Goal: Task Accomplishment & Management: Complete application form

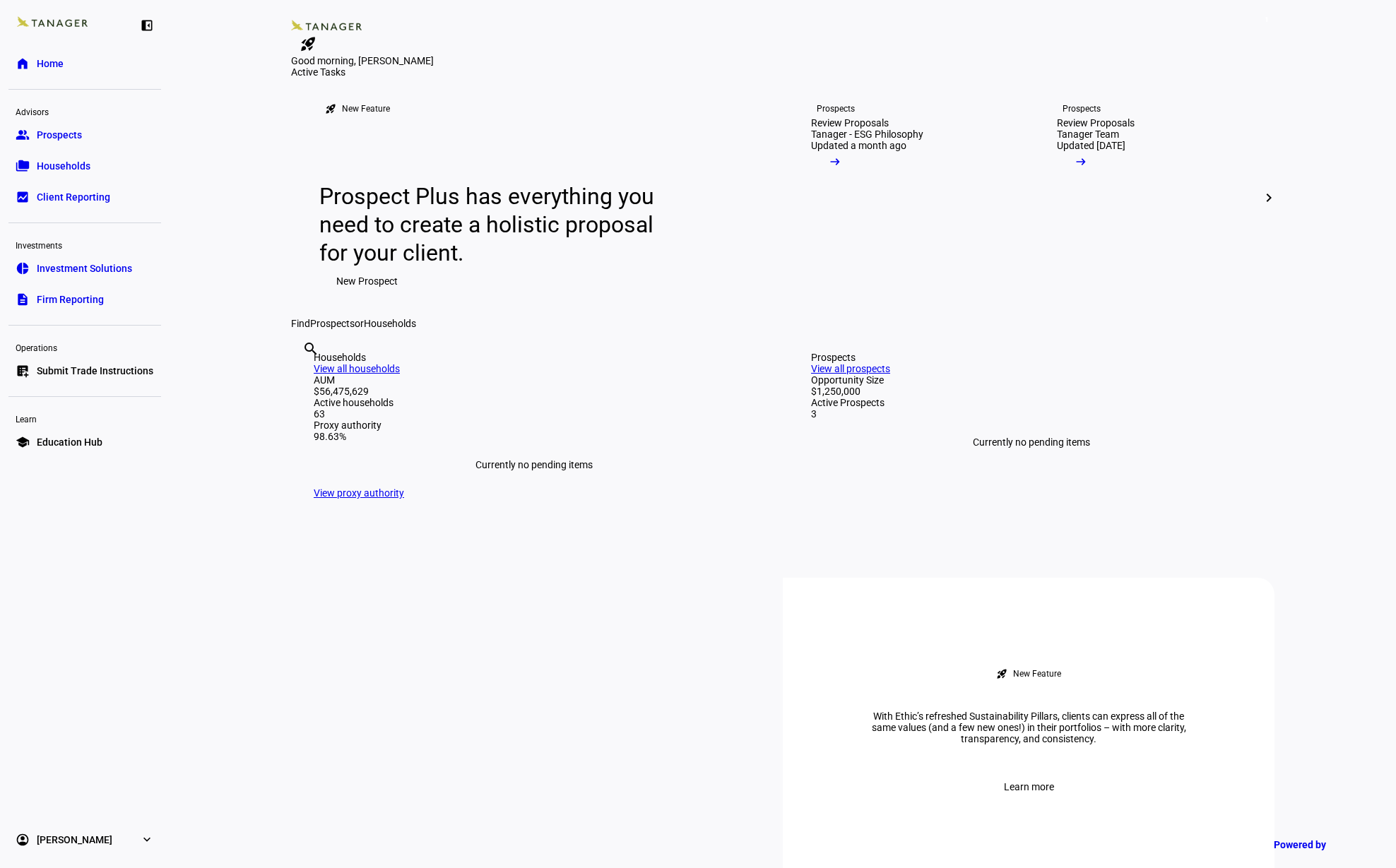
click at [110, 383] on link "list_alt_add Submit Trade Instructions" at bounding box center [84, 371] width 153 height 28
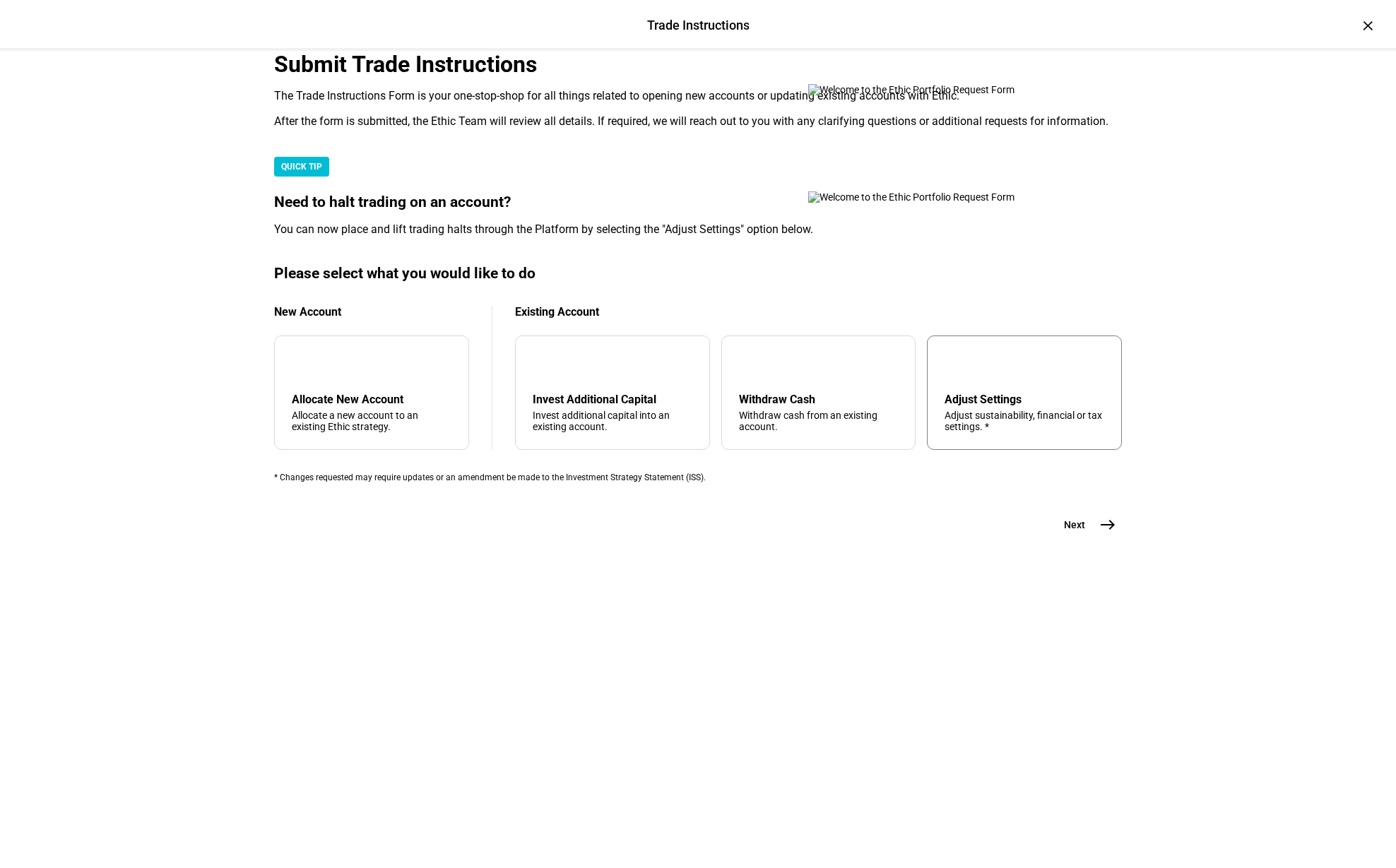
click at [950, 450] on div "tune Adjust Settings Adjust sustainability, financial or tax settings. *" at bounding box center [1024, 392] width 195 height 114
click at [146, 351] on div "Trade Instructions Trade Instructions × Submit Trade Instructions The Trade Ins…" at bounding box center [698, 434] width 1396 height 868
click at [1109, 533] on mat-icon "east" at bounding box center [1107, 524] width 17 height 17
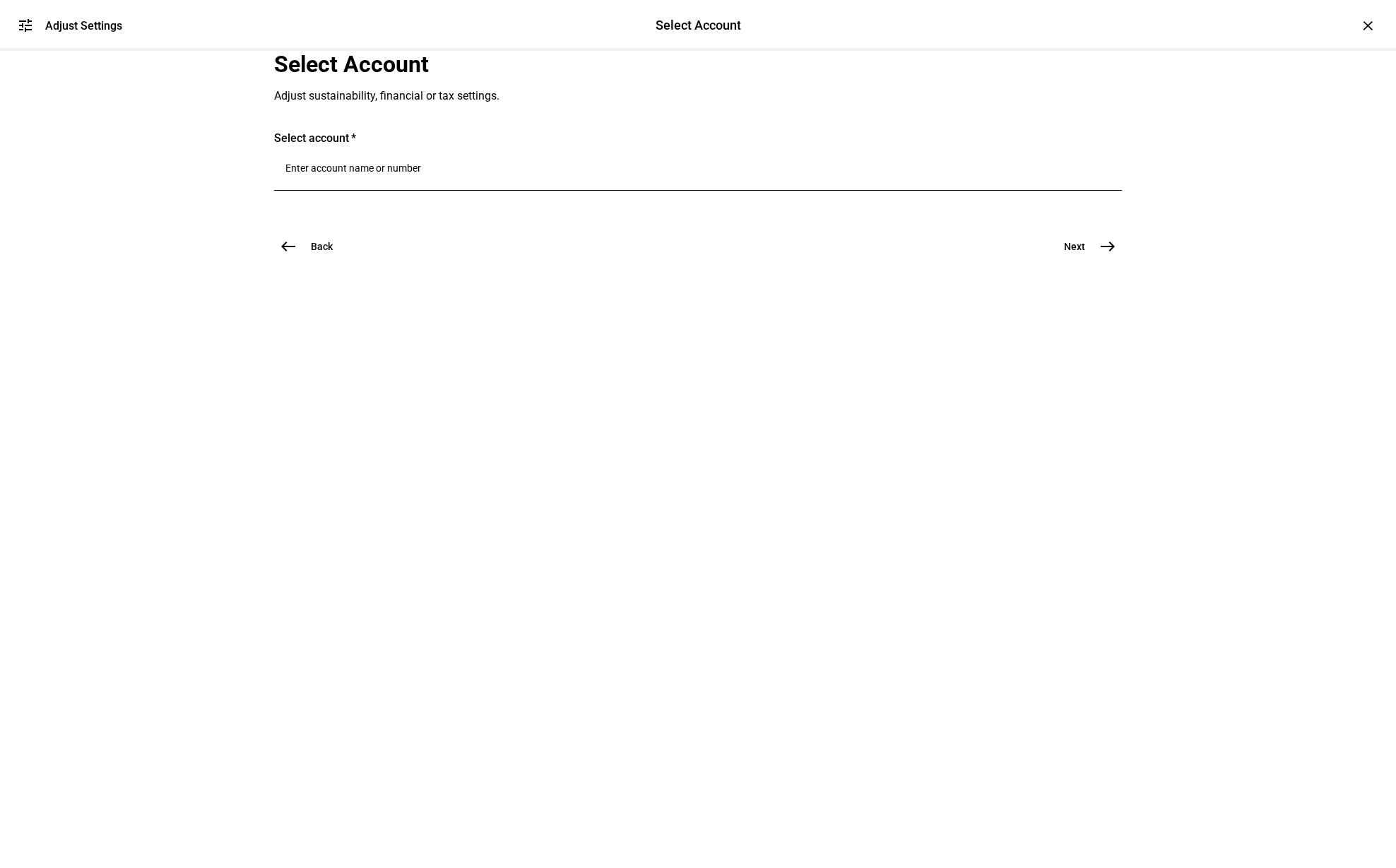
scroll to position [0, 0]
click at [336, 173] on input "Number" at bounding box center [698, 168] width 825 height 12
type input "gr"
click at [412, 418] on span "IRA FBO [PERSON_NAME]" at bounding box center [427, 423] width 179 height 16
click at [400, 173] on input "Number" at bounding box center [698, 168] width 825 height 12
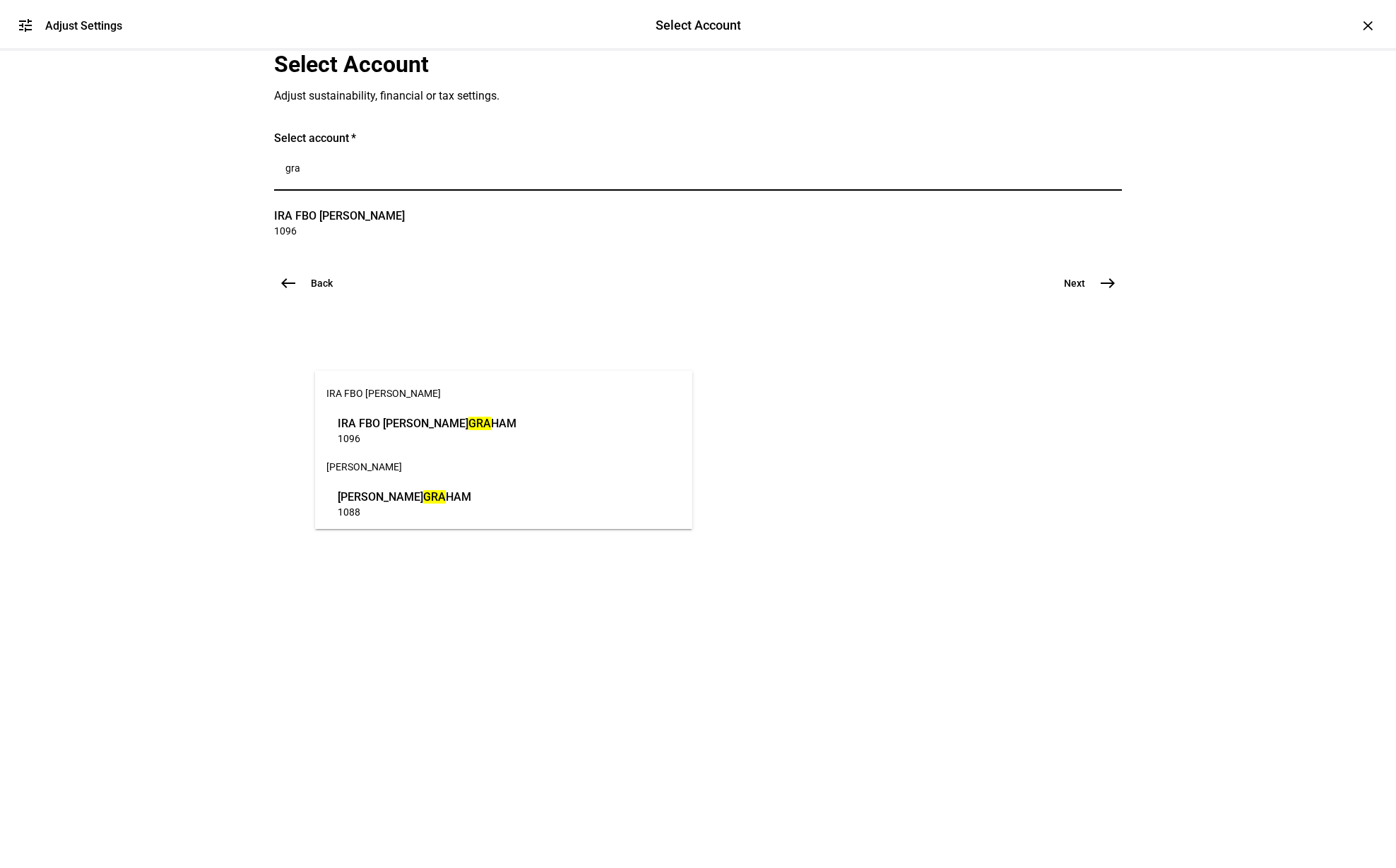
type input "gra"
click at [421, 497] on span "[PERSON_NAME]" at bounding box center [405, 497] width 134 height 16
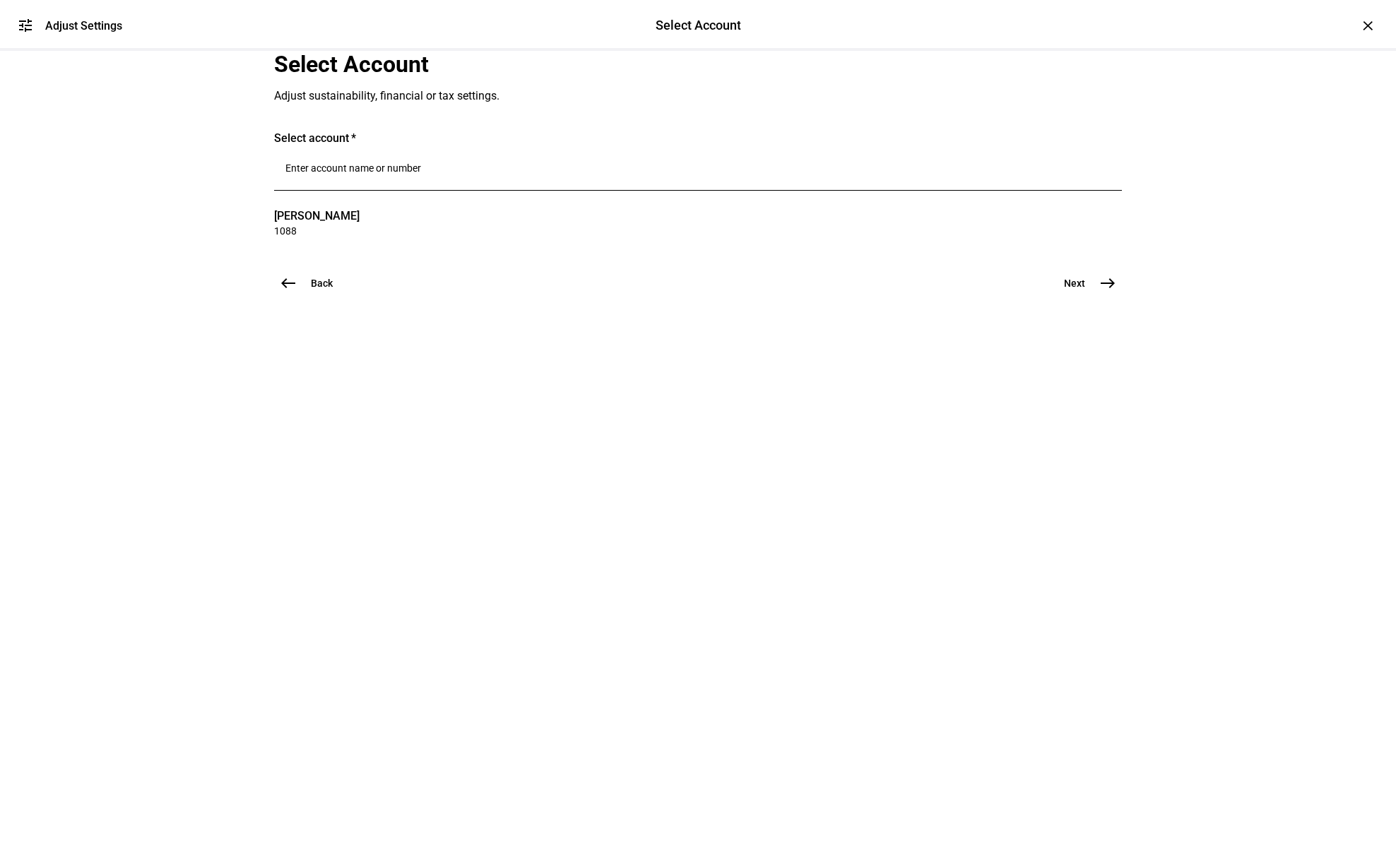
click at [1093, 297] on span "east" at bounding box center [1107, 283] width 28 height 28
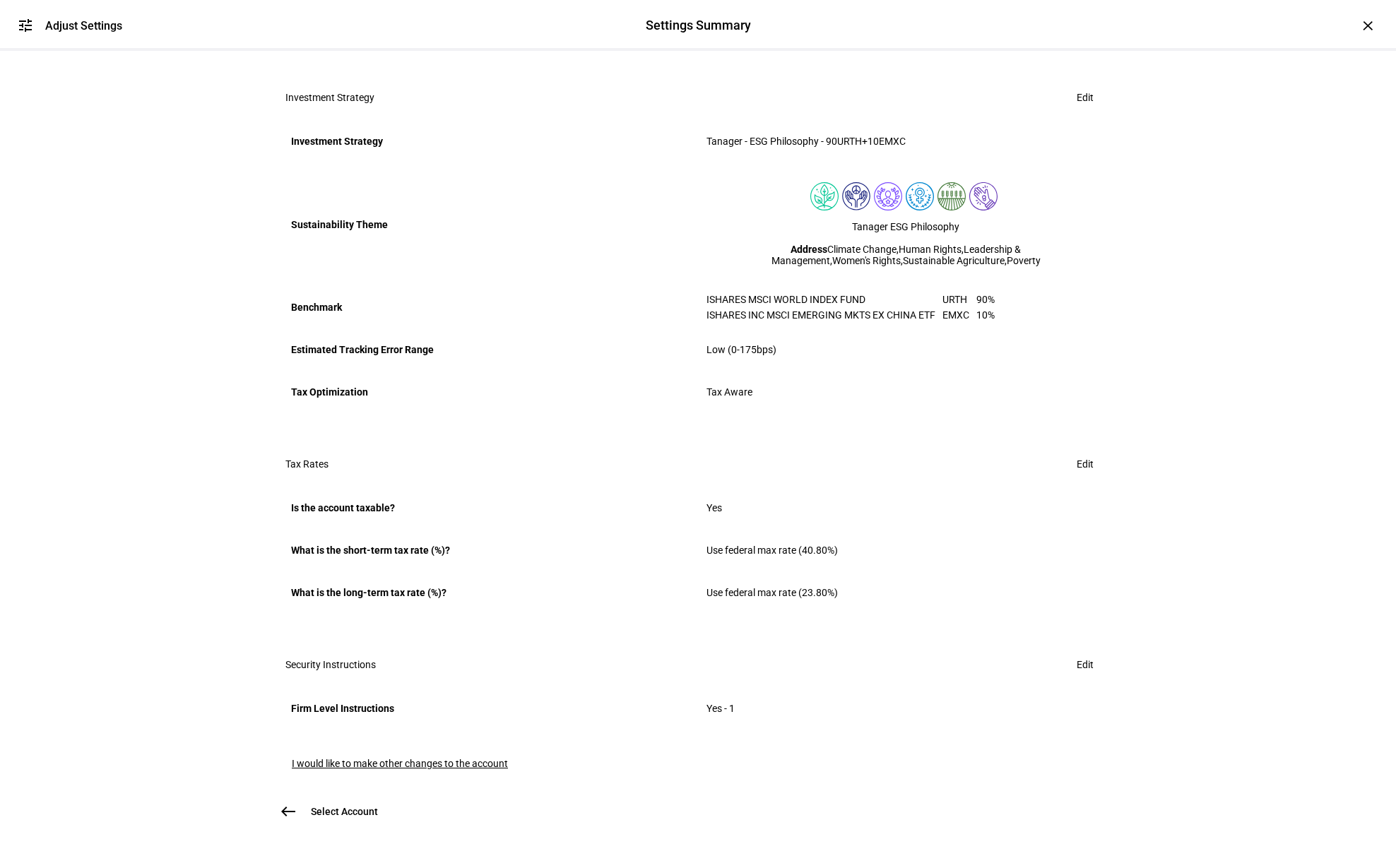
scroll to position [542, 0]
click at [1077, 650] on span "Edit" at bounding box center [1085, 664] width 17 height 28
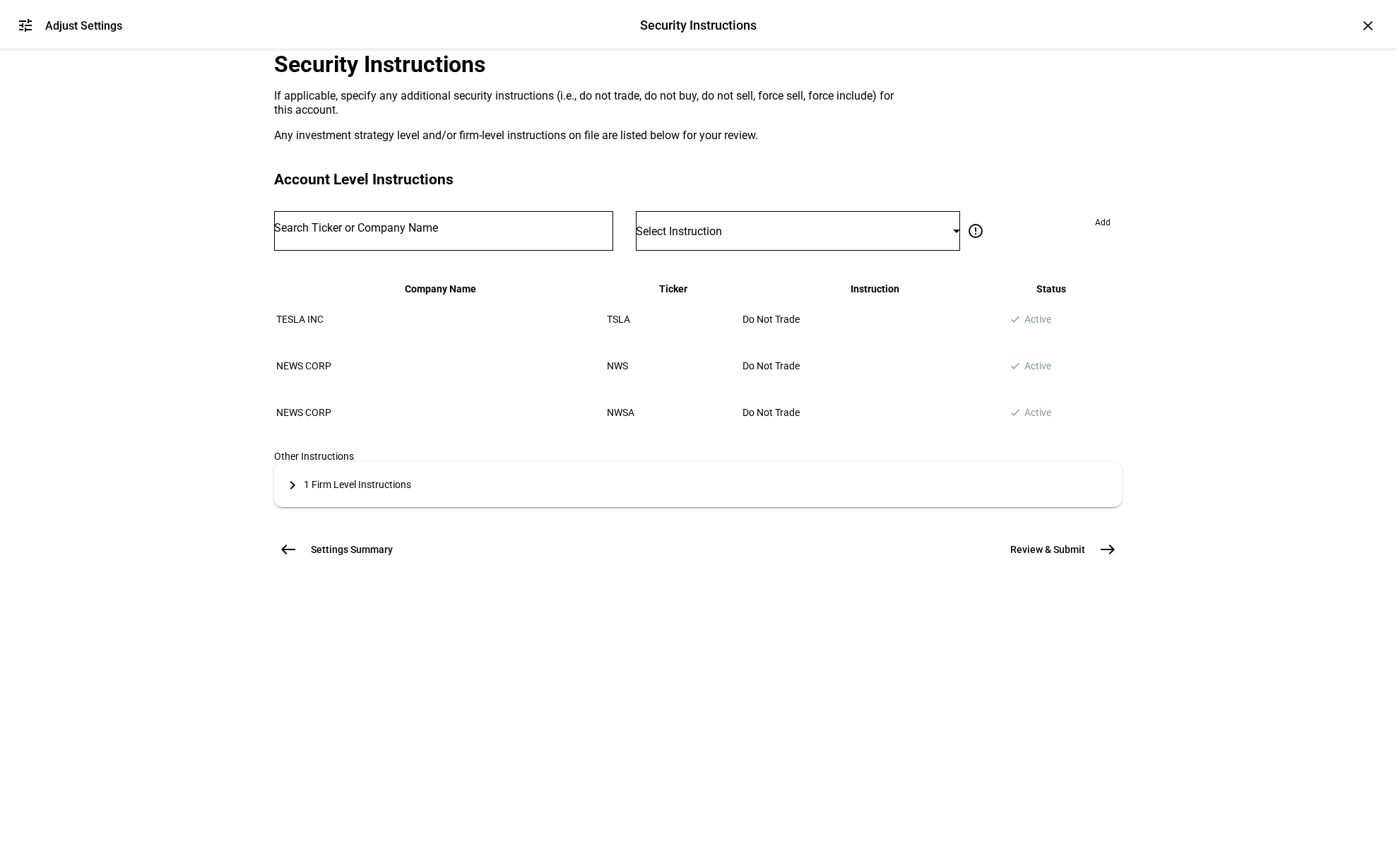
scroll to position [0, 0]
click at [458, 234] on input "Number" at bounding box center [444, 228] width 339 height 12
type input "dis"
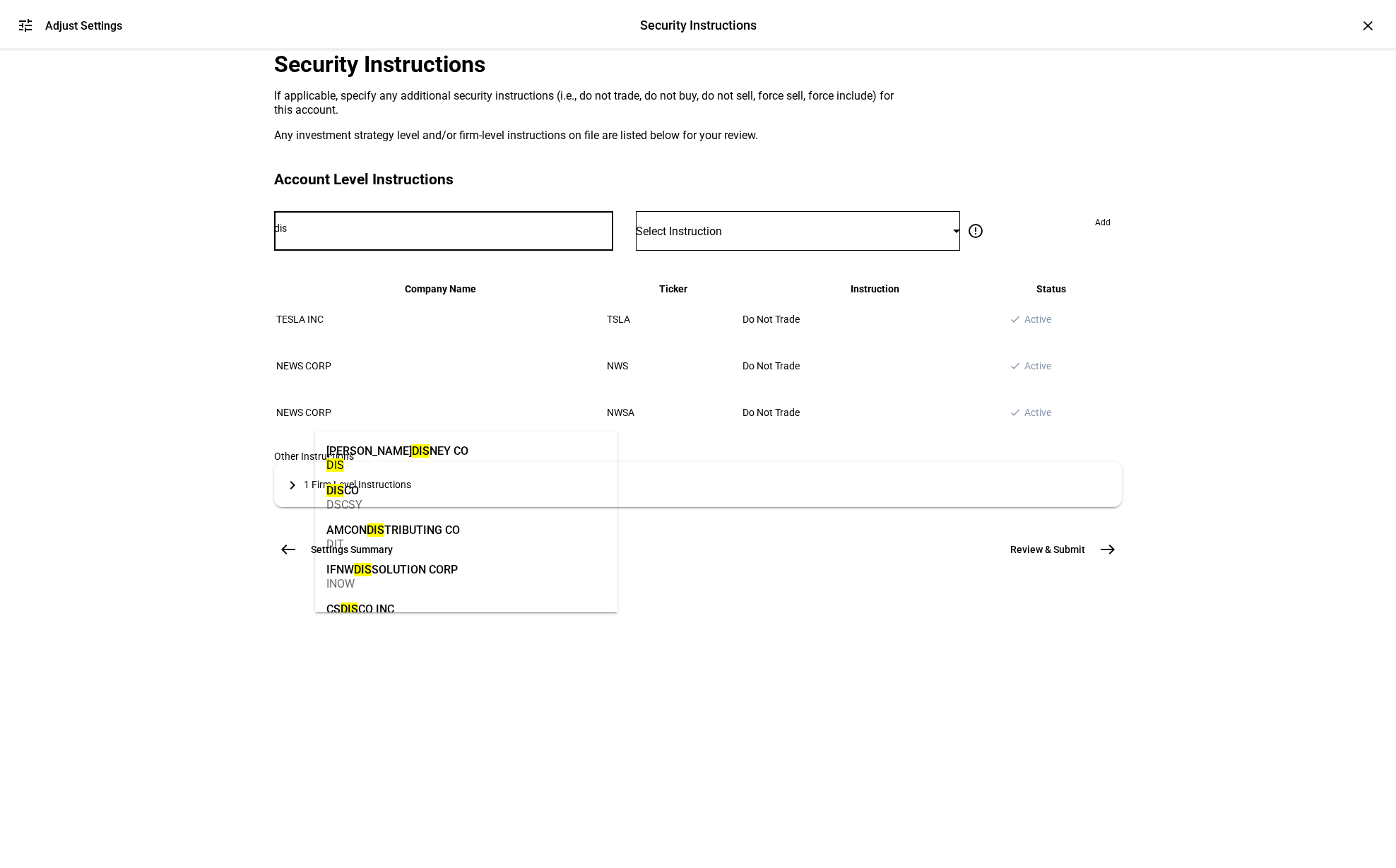
click at [419, 446] on mat-option "[PERSON_NAME] DIS NEY CO DIS" at bounding box center [466, 457] width 303 height 40
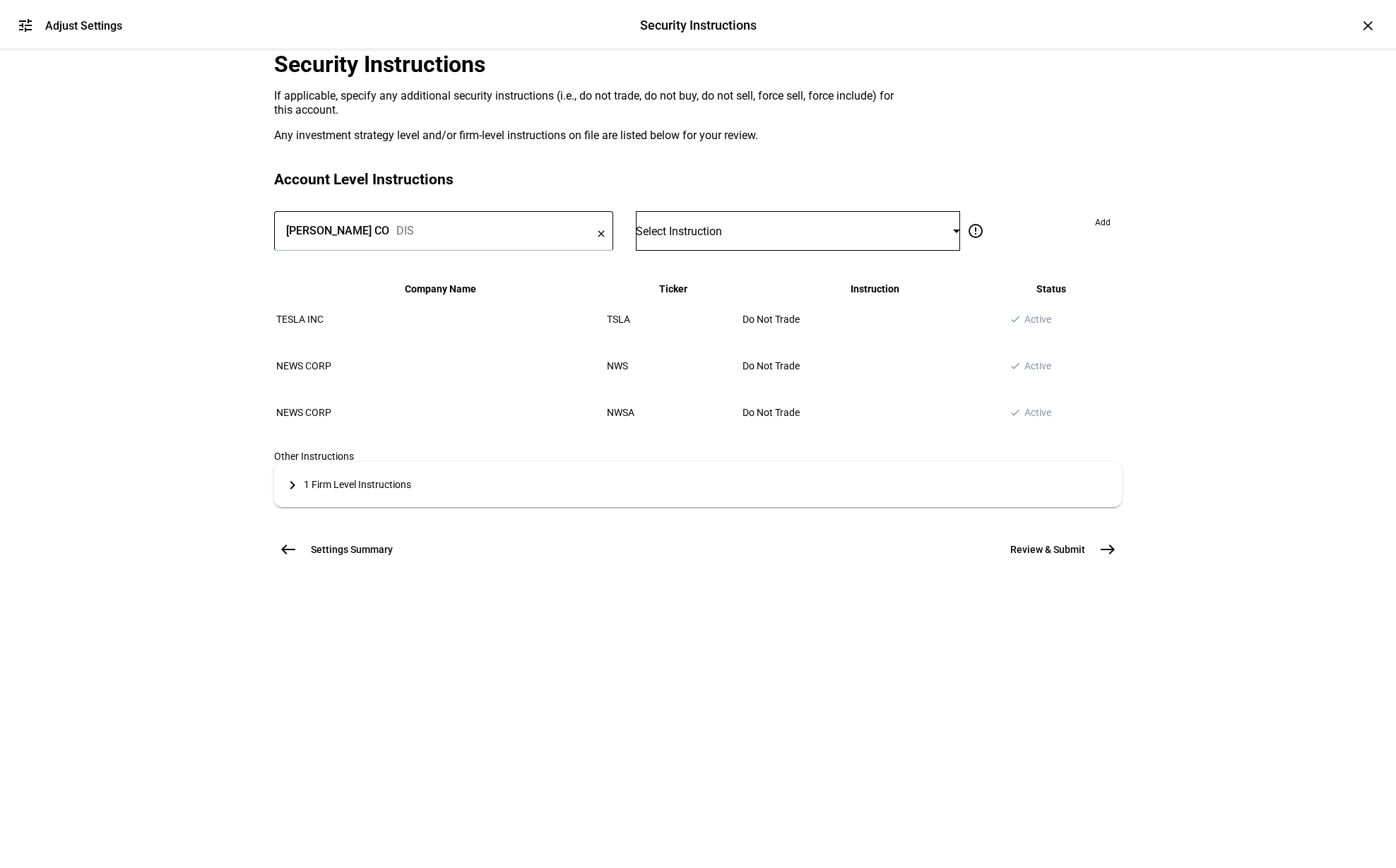
click at [822, 238] on div "Select Instruction" at bounding box center [794, 231] width 317 height 13
click at [839, 361] on div at bounding box center [698, 434] width 1396 height 868
click at [796, 238] on div "Select Instruction" at bounding box center [794, 231] width 317 height 13
click at [751, 578] on mat-option "Force Sell" at bounding box center [783, 589] width 287 height 34
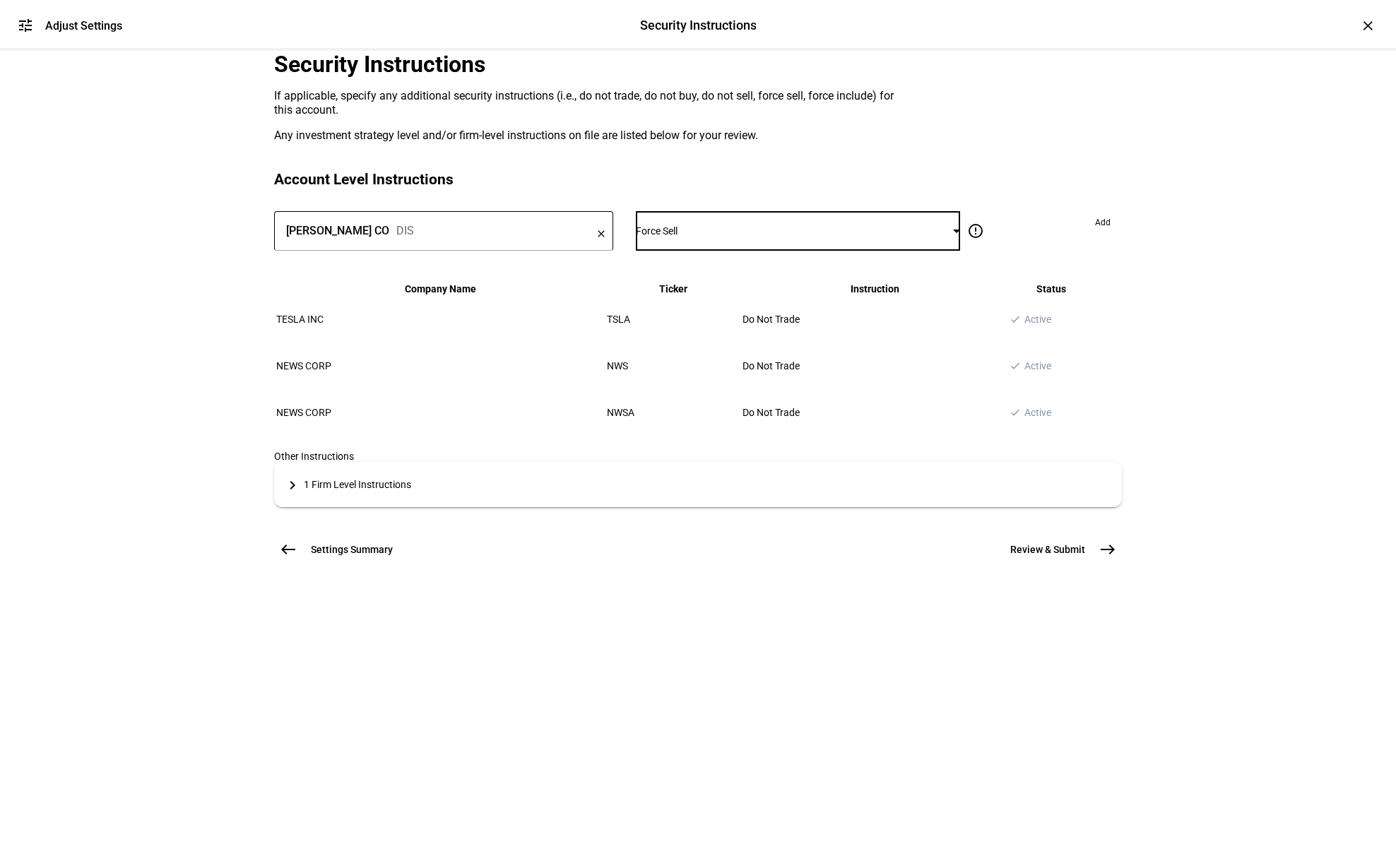
click at [301, 493] on mat-icon "keyboard_arrow_right" at bounding box center [293, 485] width 17 height 17
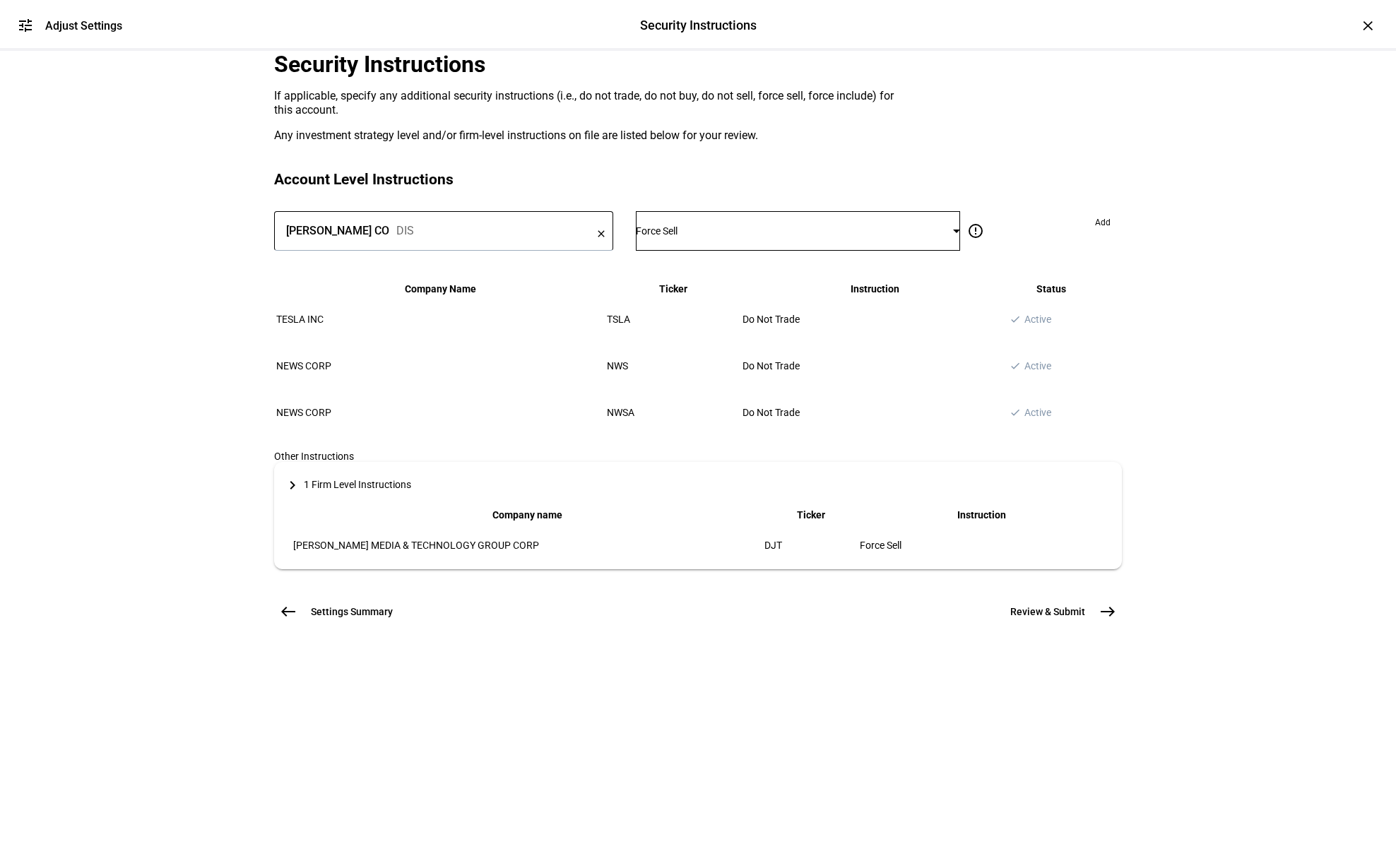
click at [301, 493] on mat-icon "keyboard_arrow_right" at bounding box center [293, 485] width 17 height 17
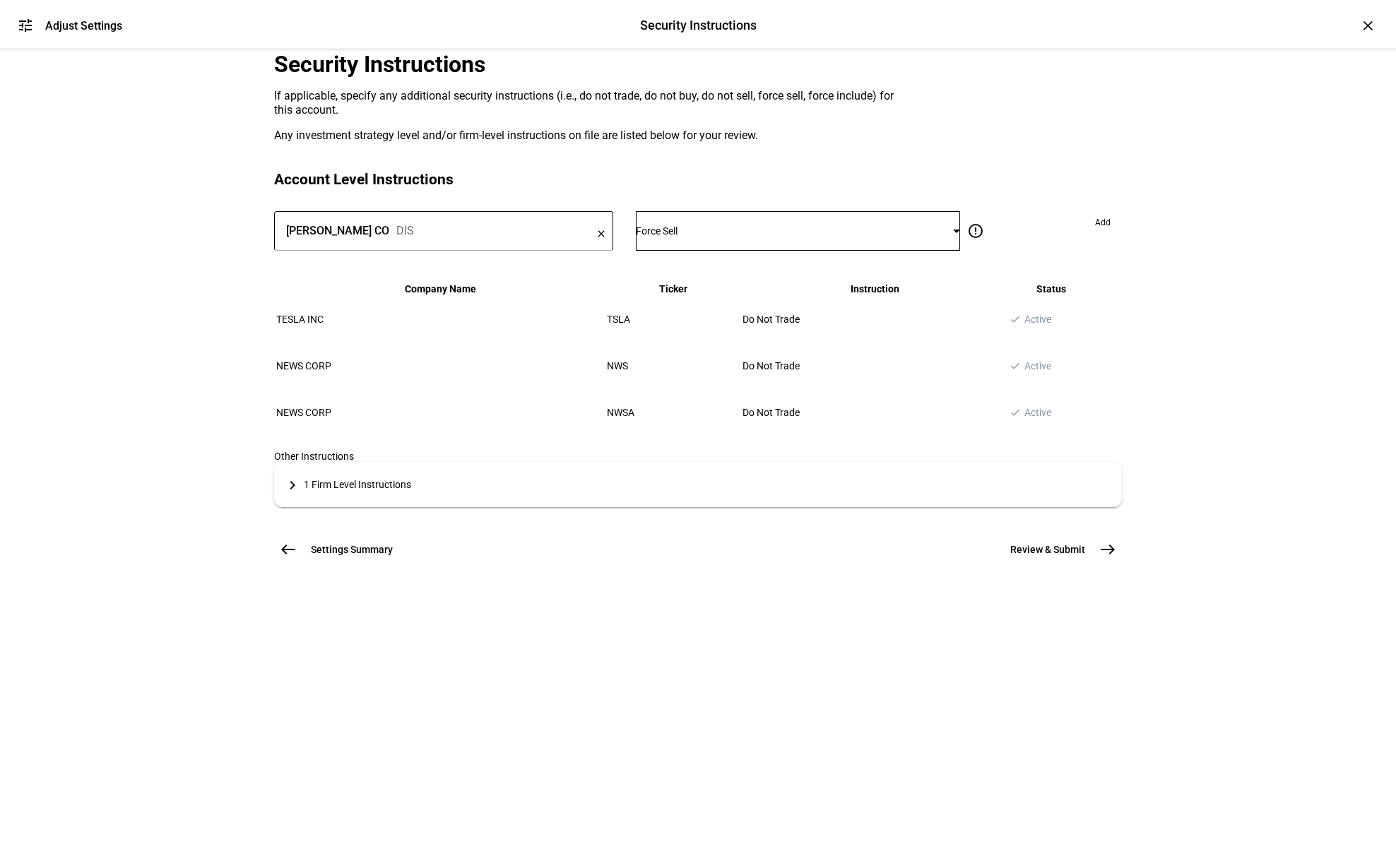
click at [301, 493] on mat-icon "keyboard_arrow_right" at bounding box center [293, 485] width 17 height 17
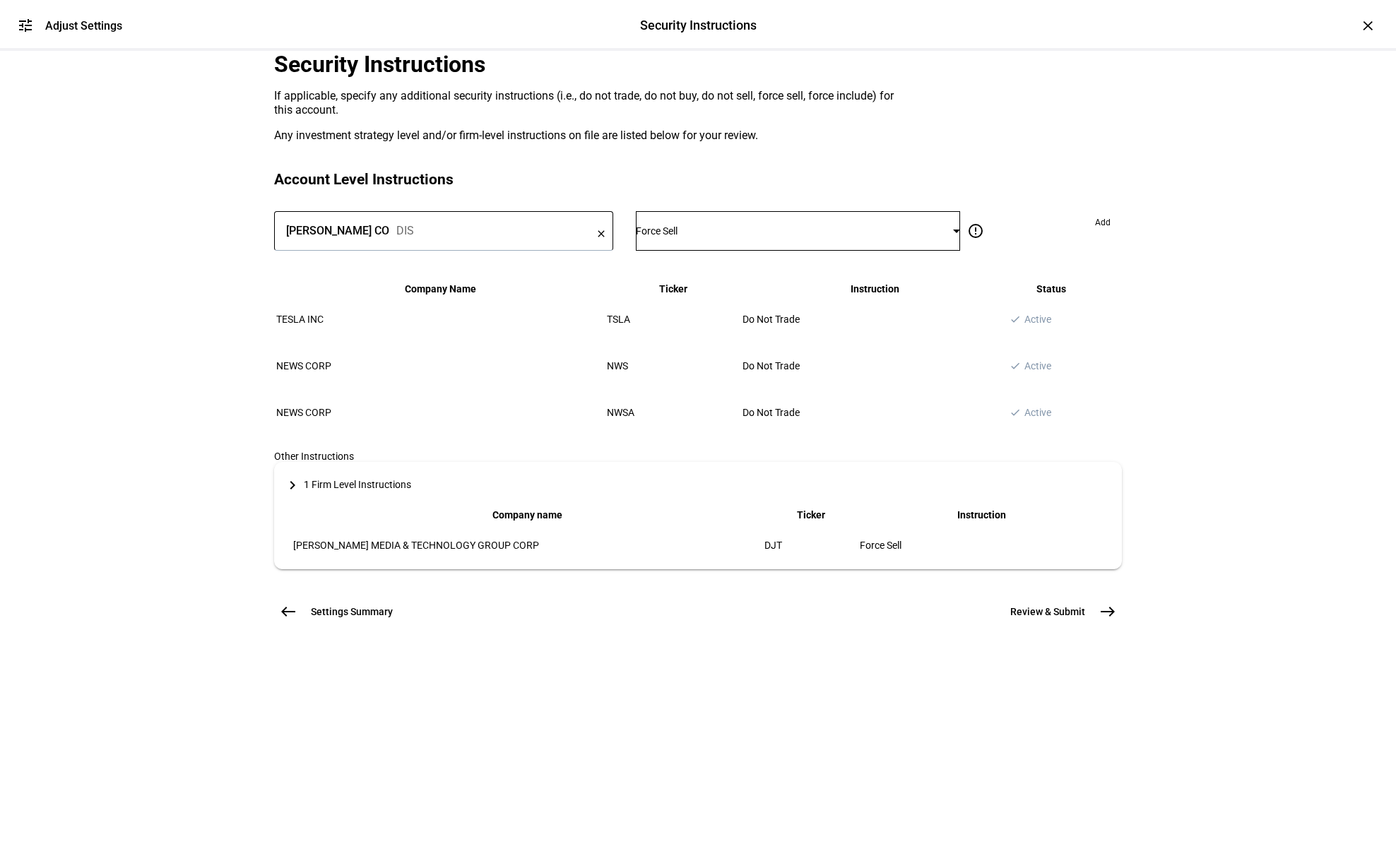
click at [301, 493] on mat-icon "keyboard_arrow_right" at bounding box center [293, 485] width 17 height 17
